Goal: Information Seeking & Learning: Understand process/instructions

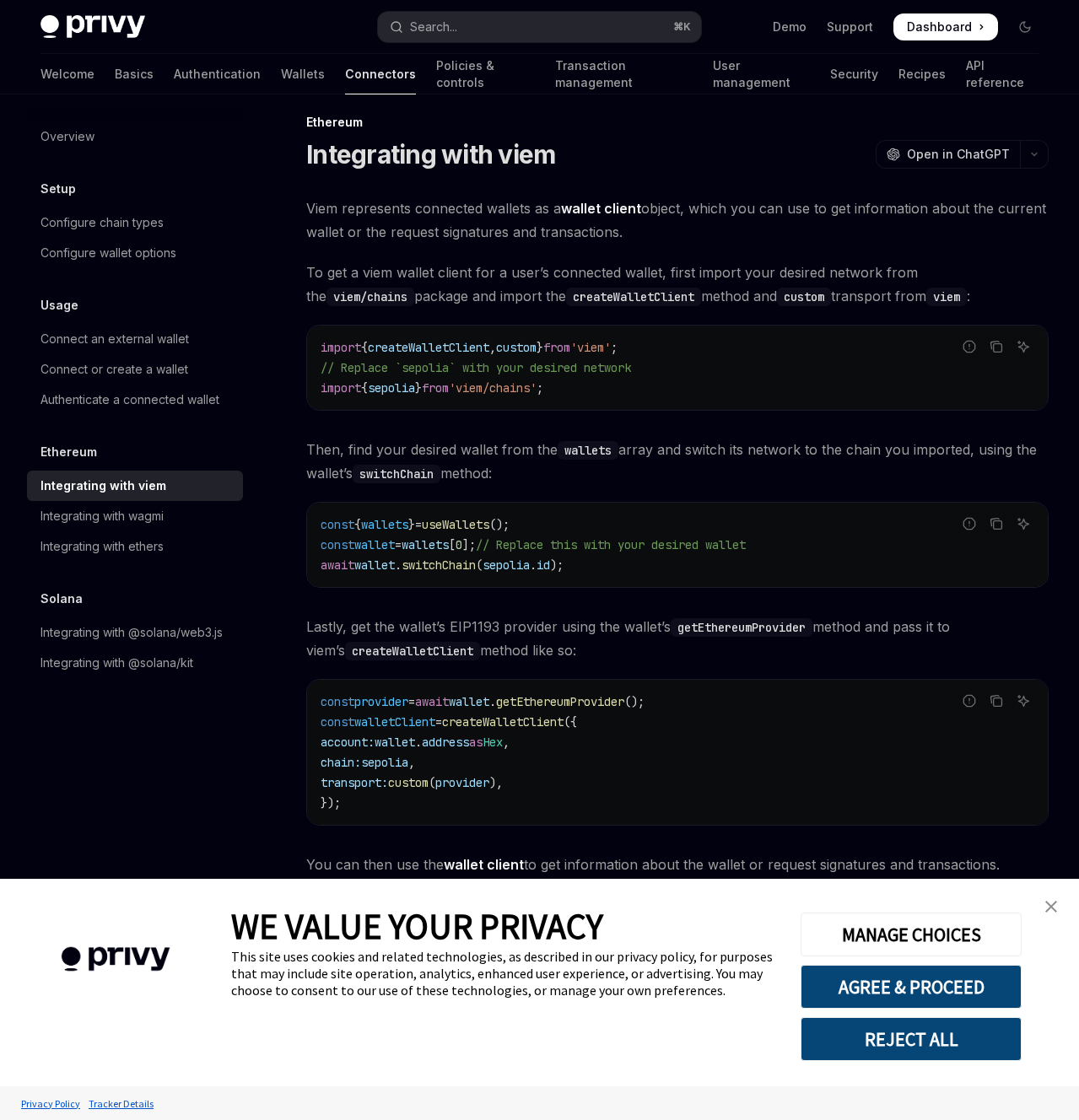
scroll to position [17, 0]
click at [600, 75] on link "Transaction management" at bounding box center [623, 74] width 137 height 40
type textarea "*"
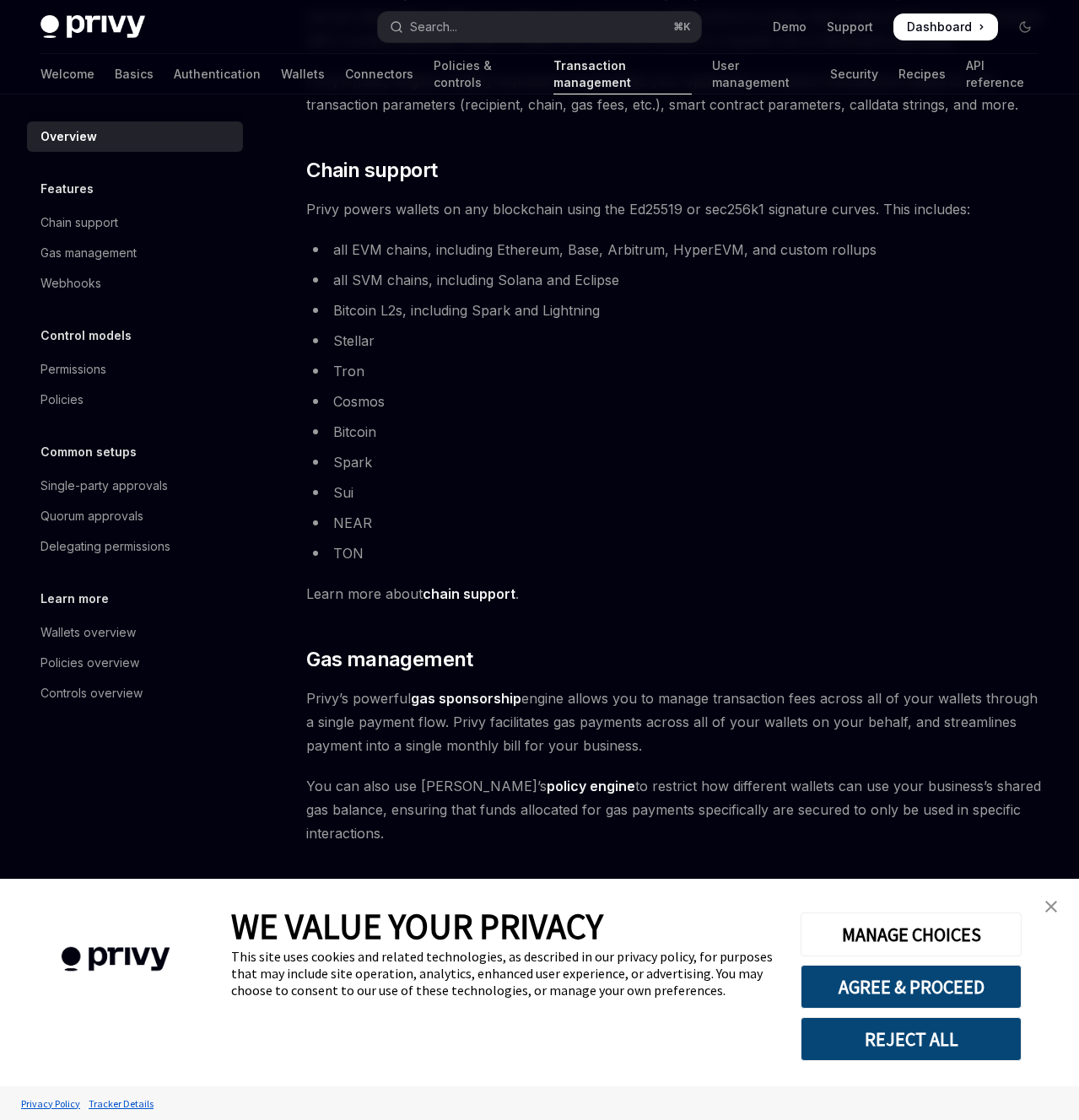
scroll to position [420, 0]
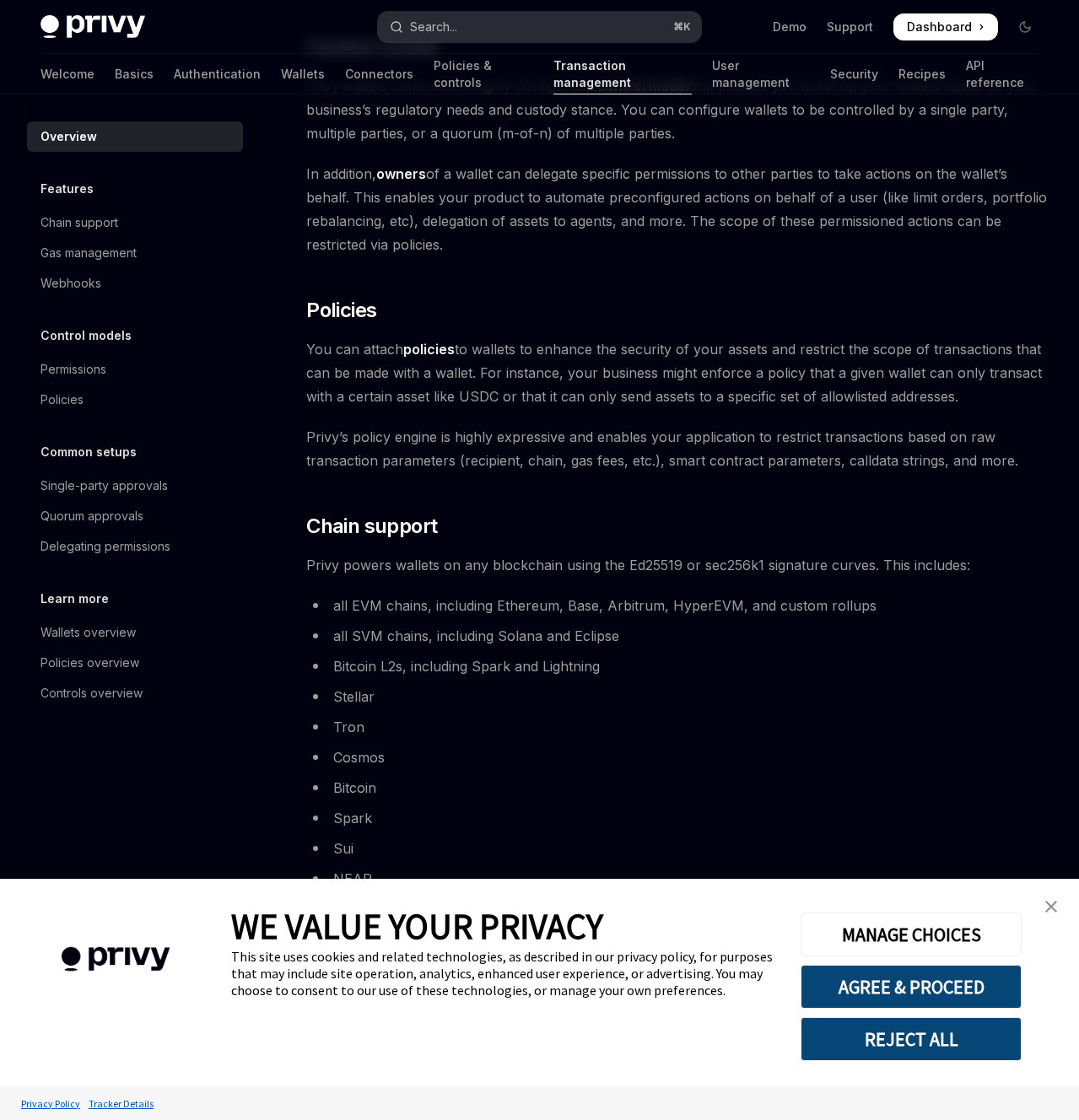
click at [540, 35] on button "Search... ⌘ K" at bounding box center [540, 26] width 324 height 31
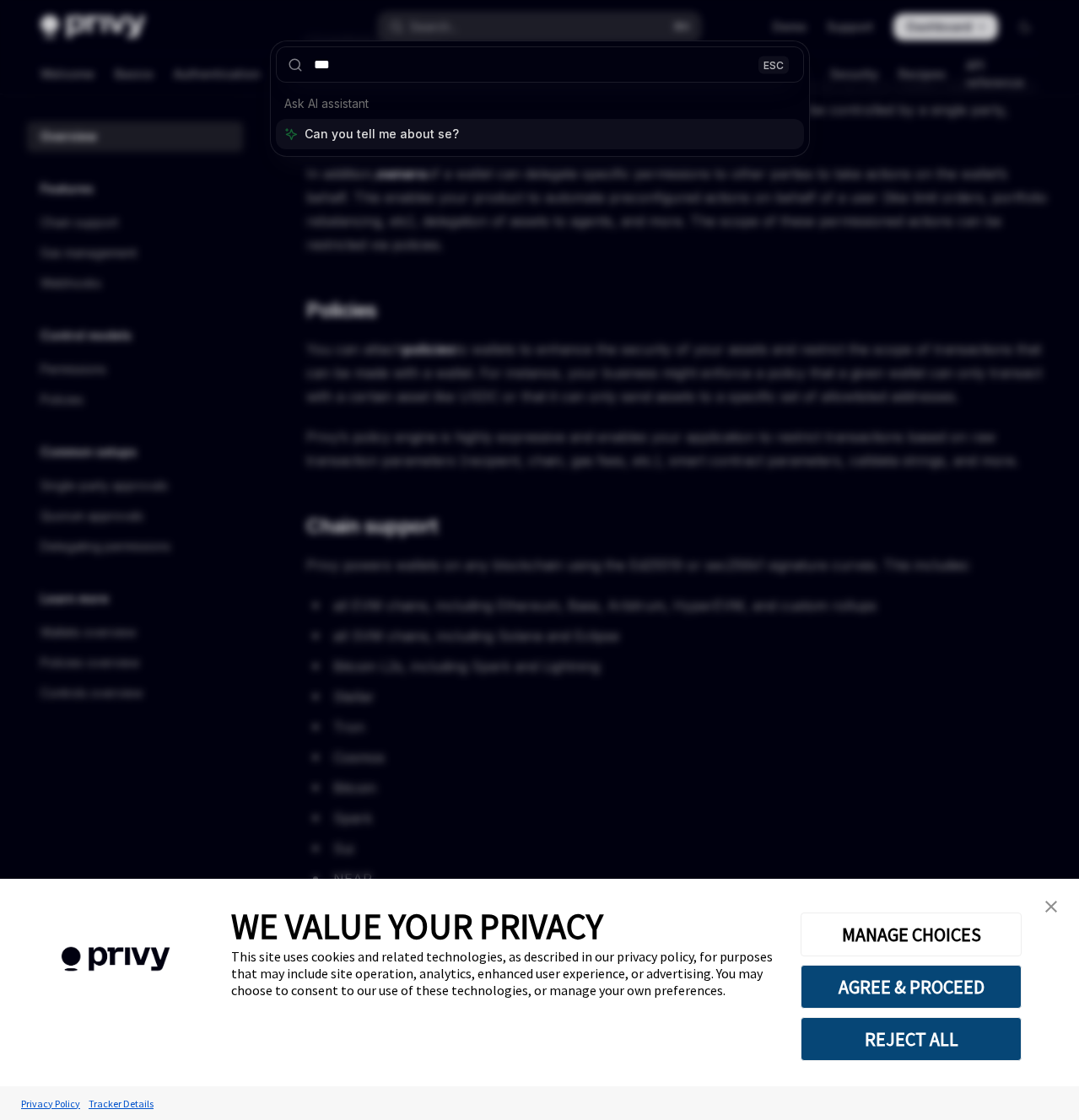
type input "****"
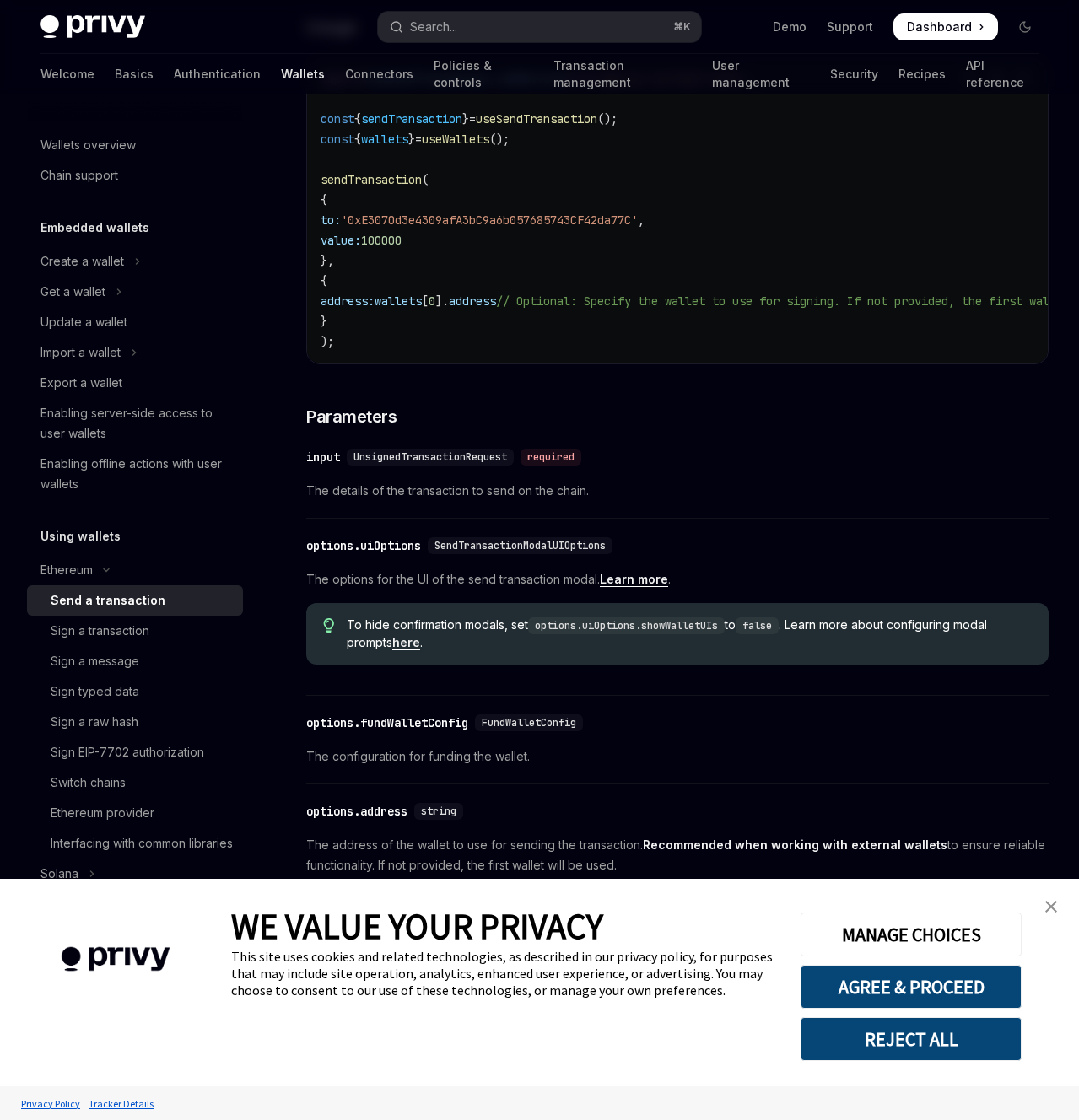
scroll to position [414, 0]
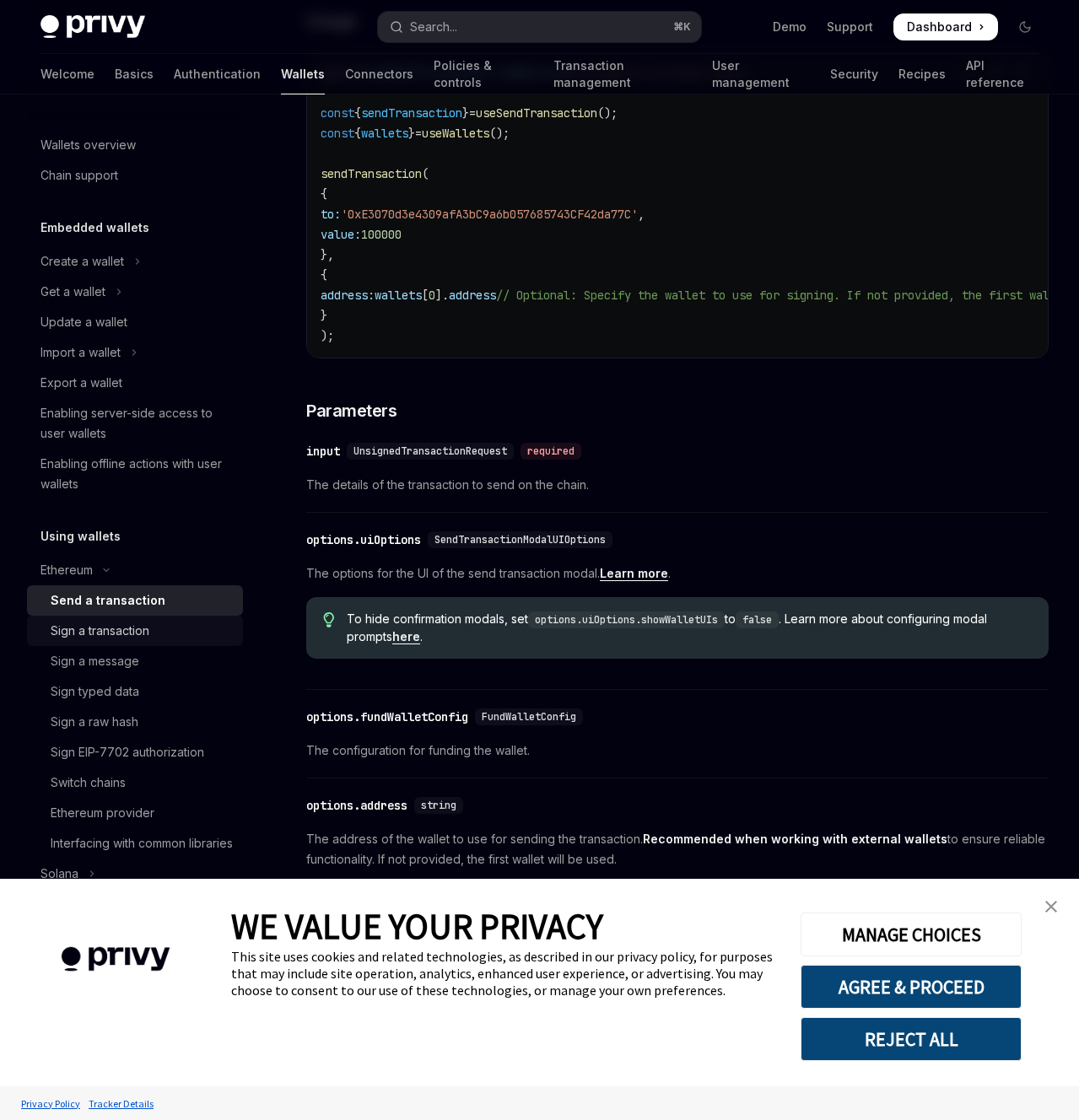
click at [137, 629] on div "Sign a transaction" at bounding box center [100, 630] width 99 height 20
type textarea "*"
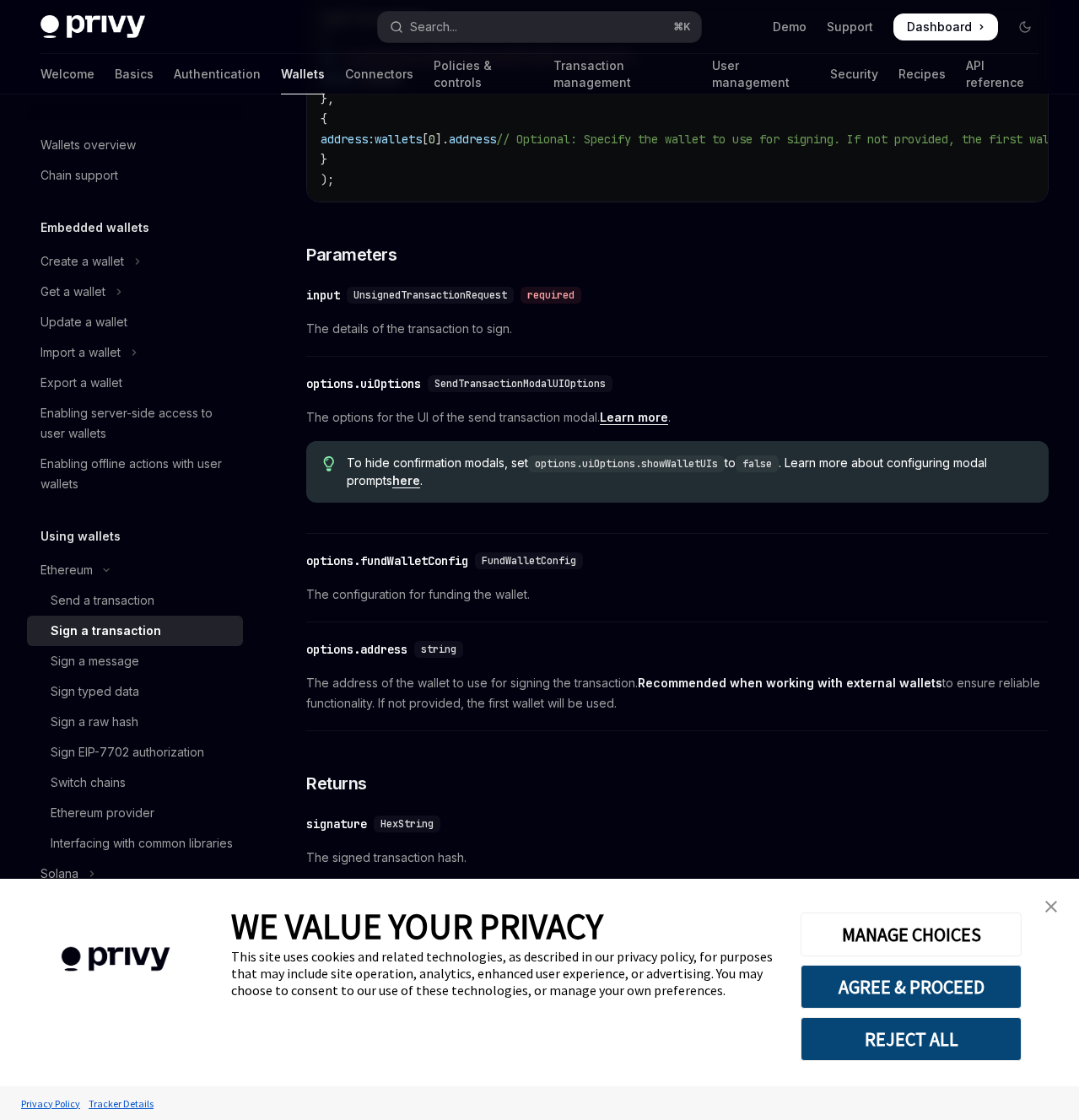
scroll to position [630, 0]
